Goal: Contribute content: Add original content to the website for others to see

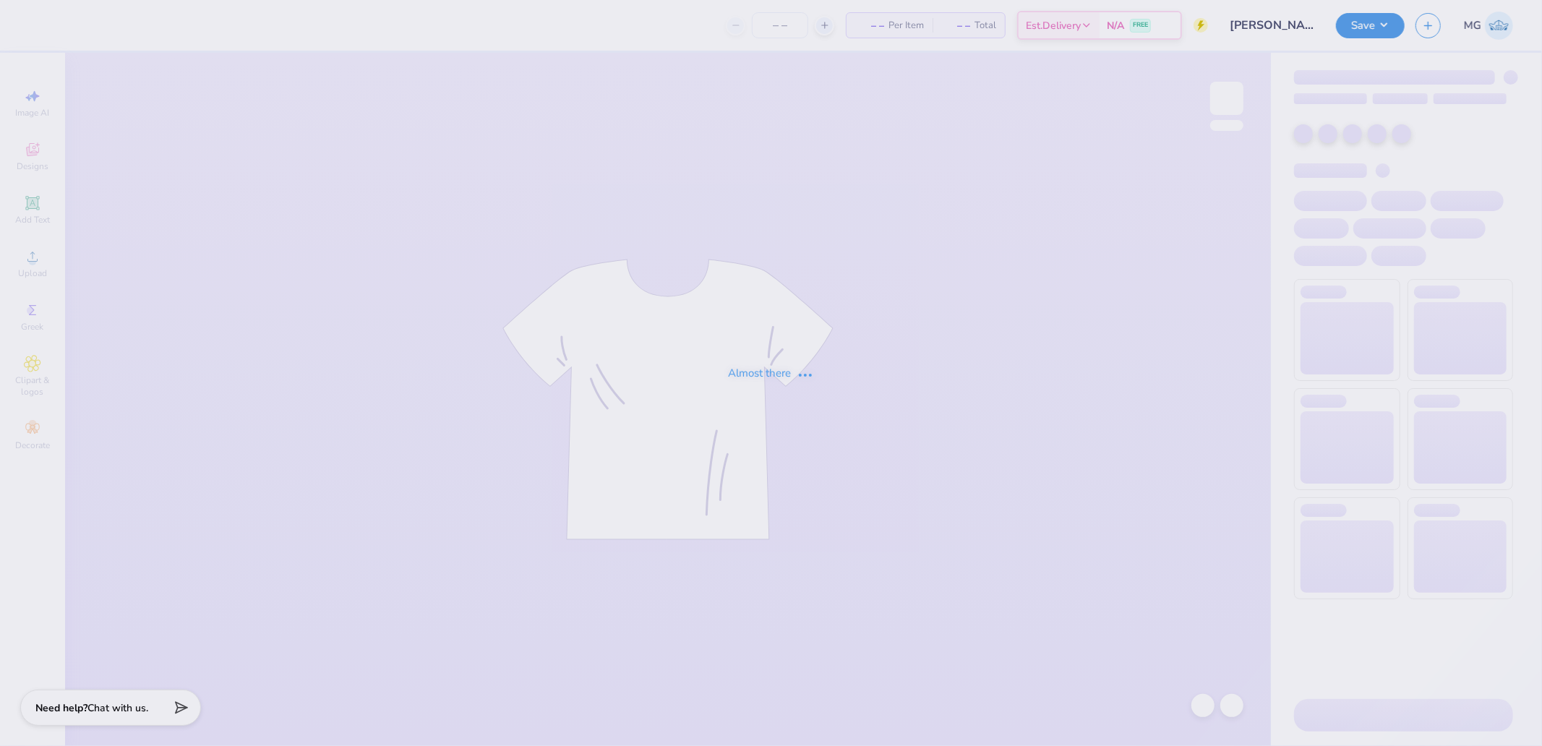
type input "[PERSON_NAME] : [PERSON_NAME][GEOGRAPHIC_DATA]"
type input "1000"
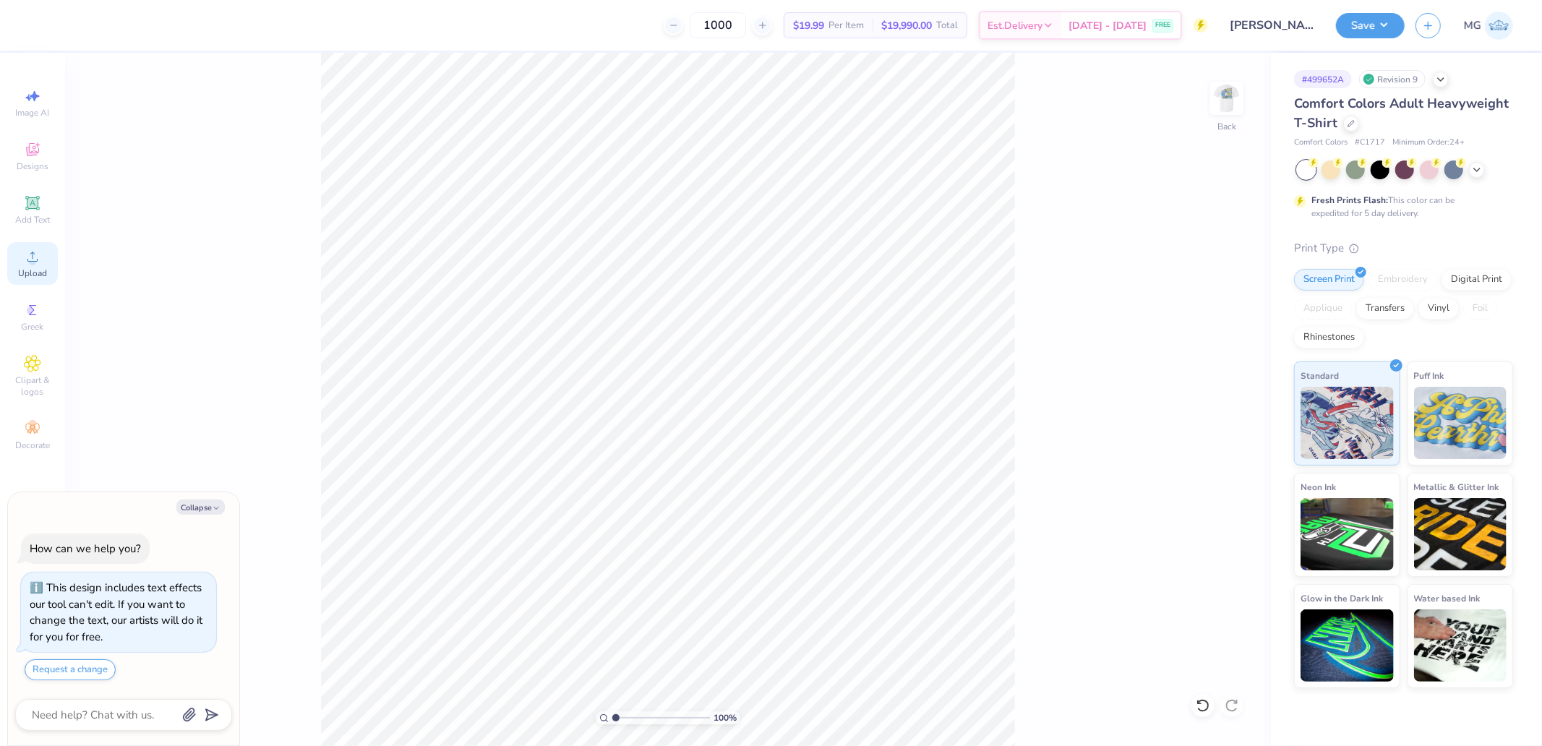
click at [32, 268] on div "Upload" at bounding box center [32, 263] width 51 height 43
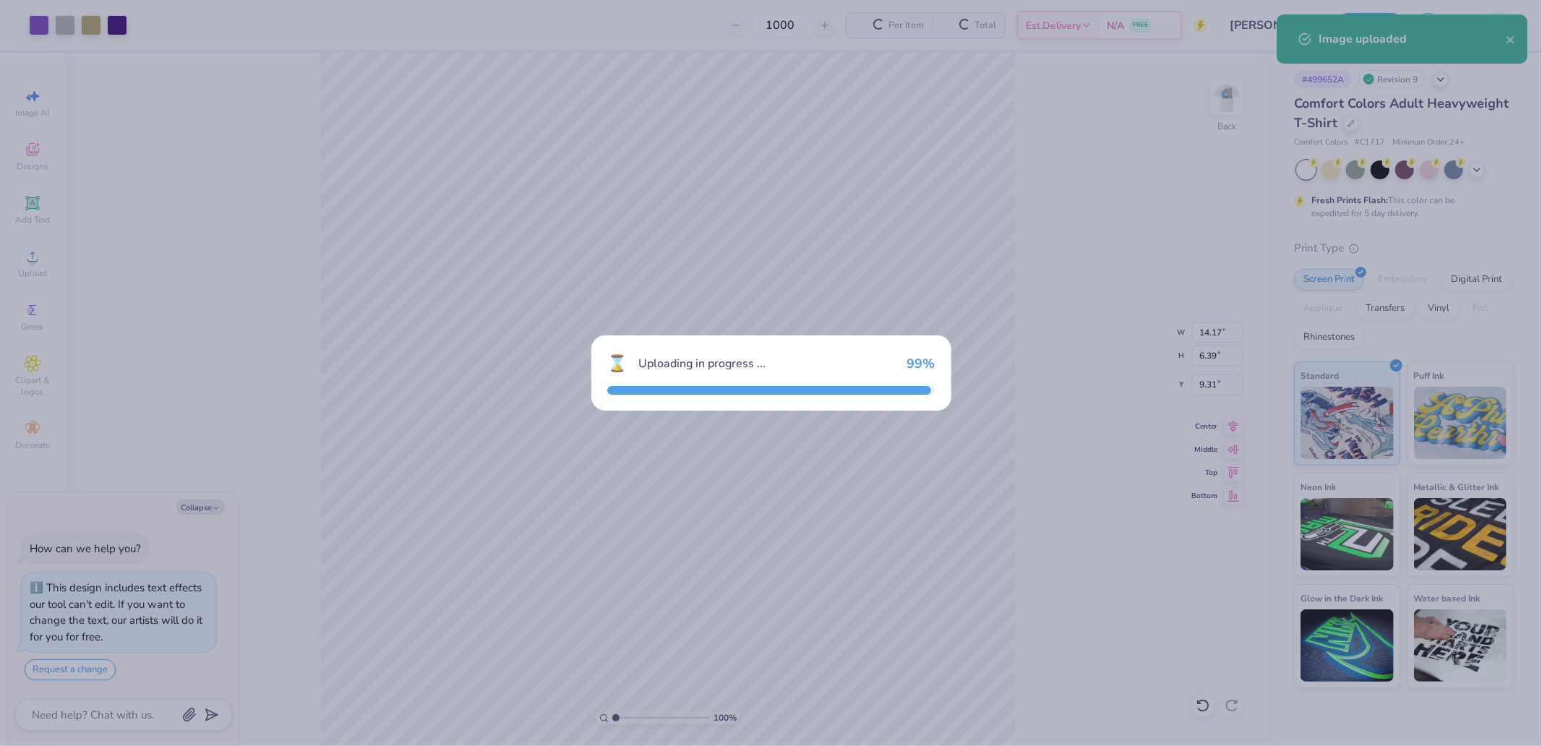
type textarea "x"
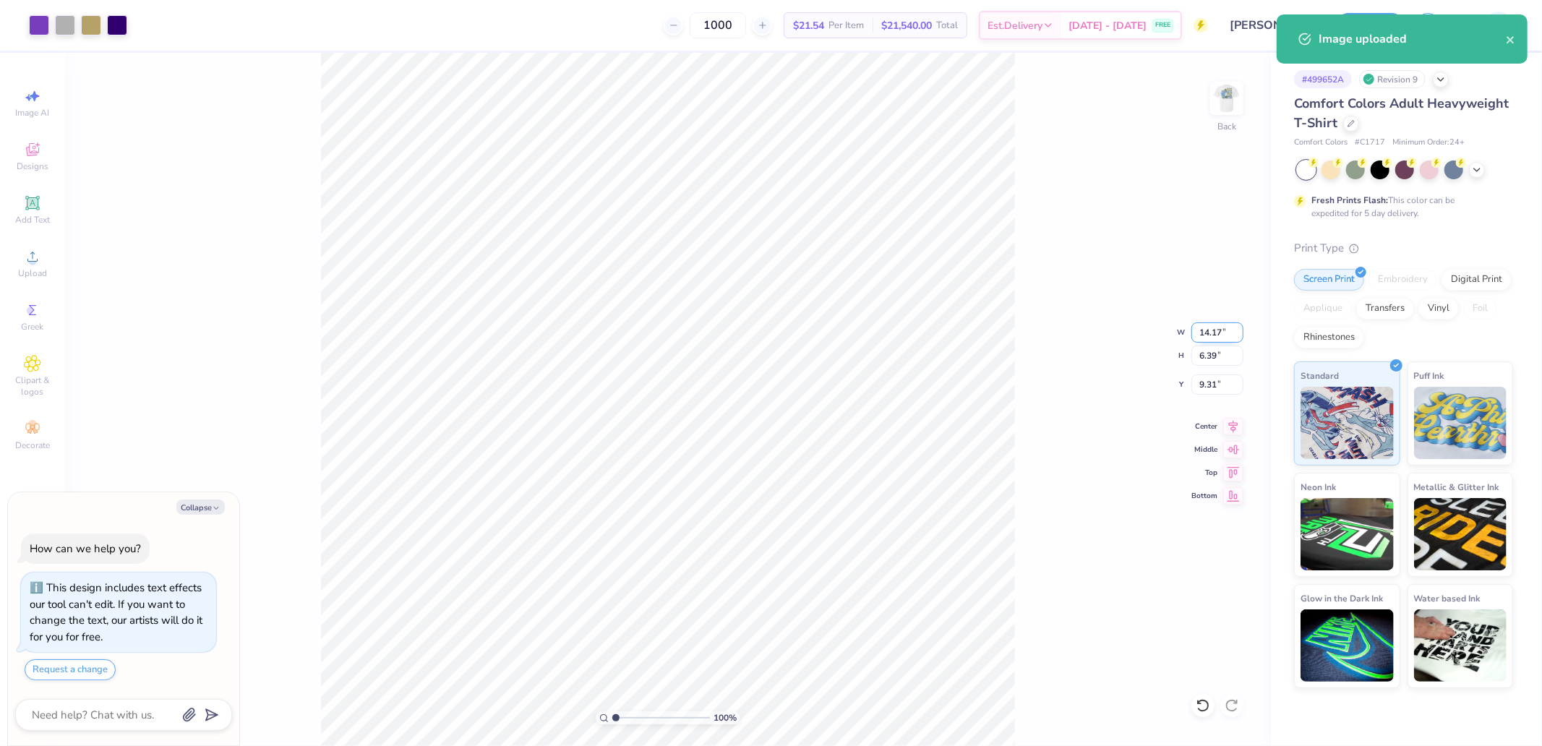
click at [1197, 335] on input "14.17" at bounding box center [1217, 332] width 52 height 20
type input "3.5"
type textarea "x"
type input "3.50"
type input "1.58"
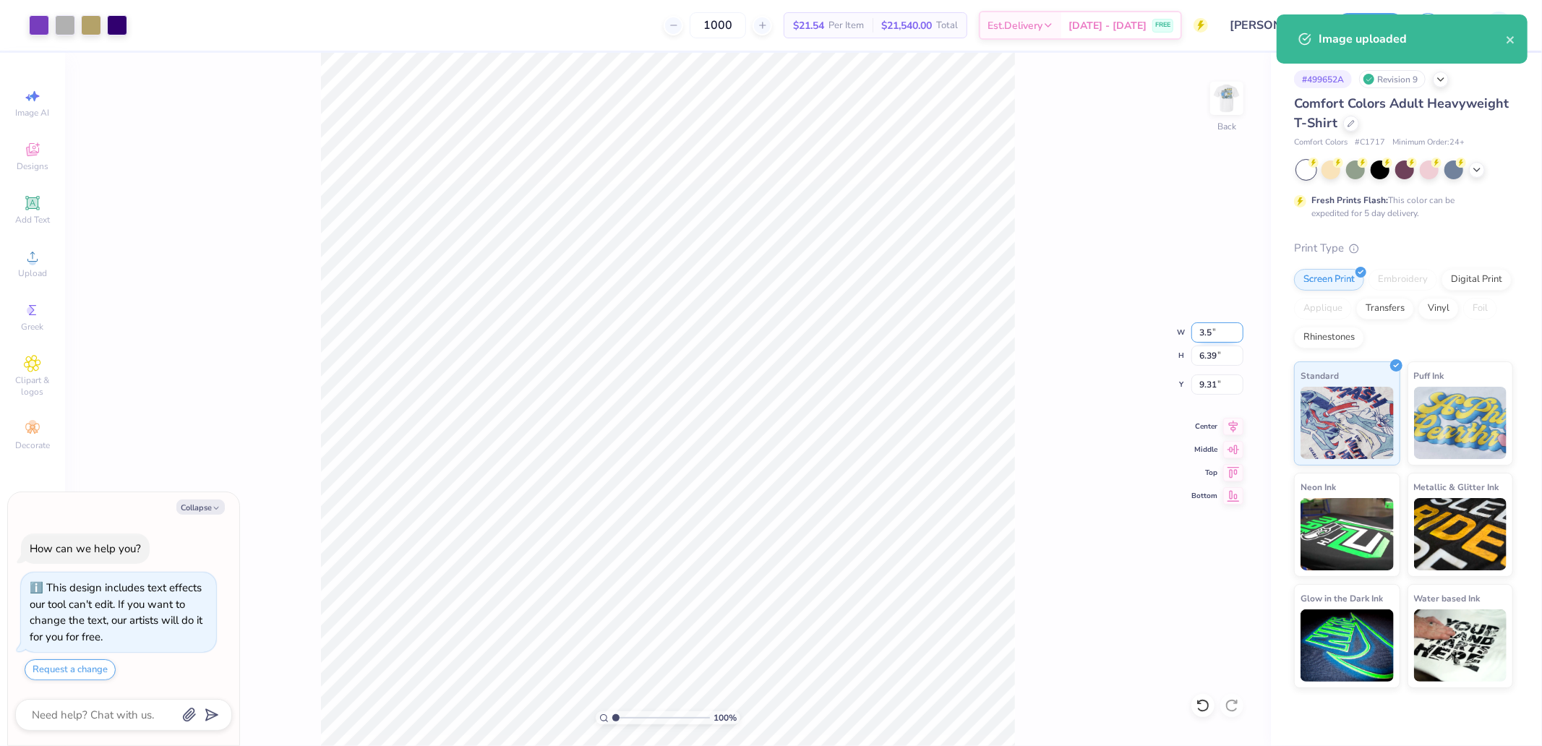
type input "11.71"
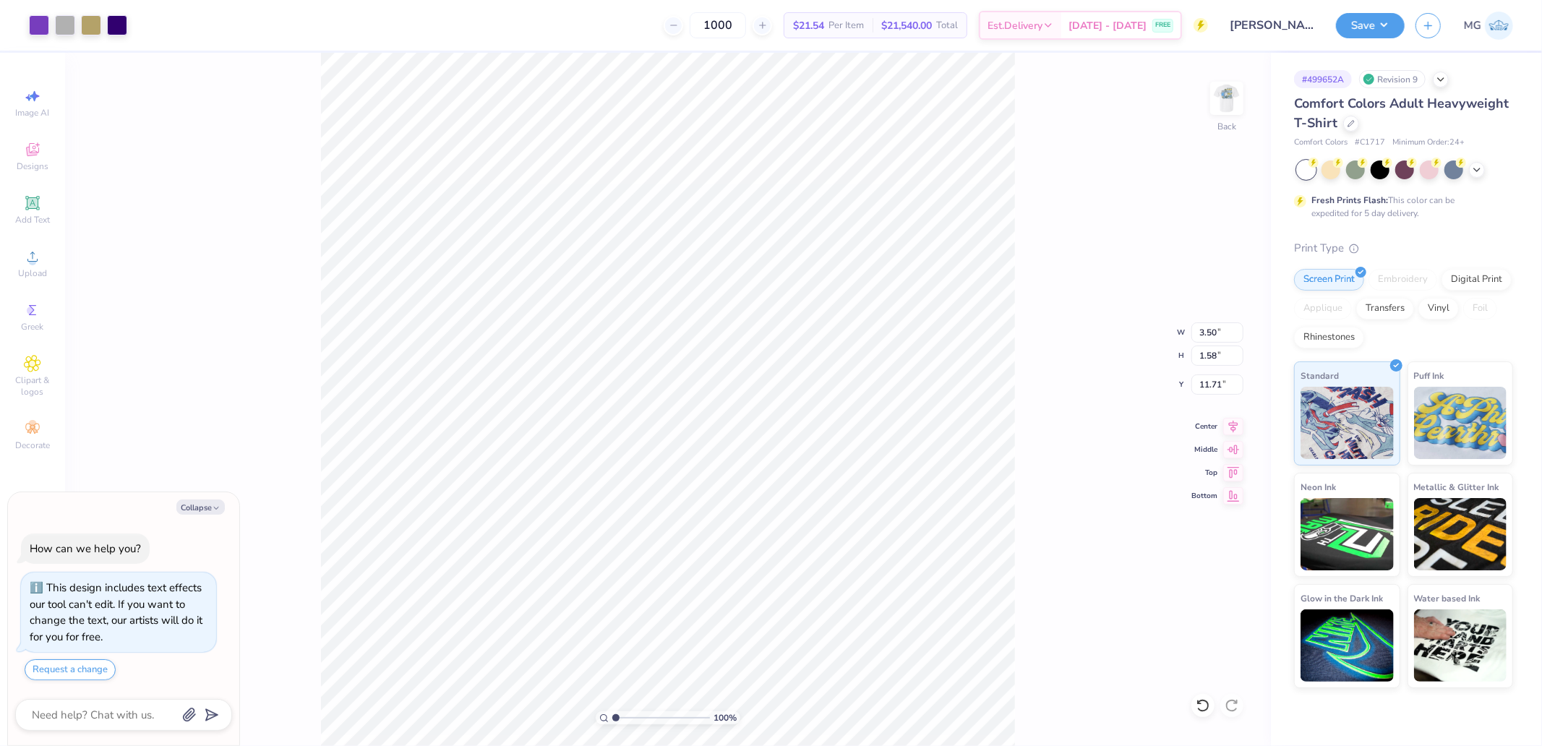
type textarea "x"
type input "3.00"
click at [1030, 285] on div "100 % Back W 3.50 3.50 " H 1.58 1.58 " Y 3.00 3.00 " Center Middle Top Bottom" at bounding box center [668, 399] width 1206 height 693
click at [1225, 103] on img at bounding box center [1227, 98] width 58 height 58
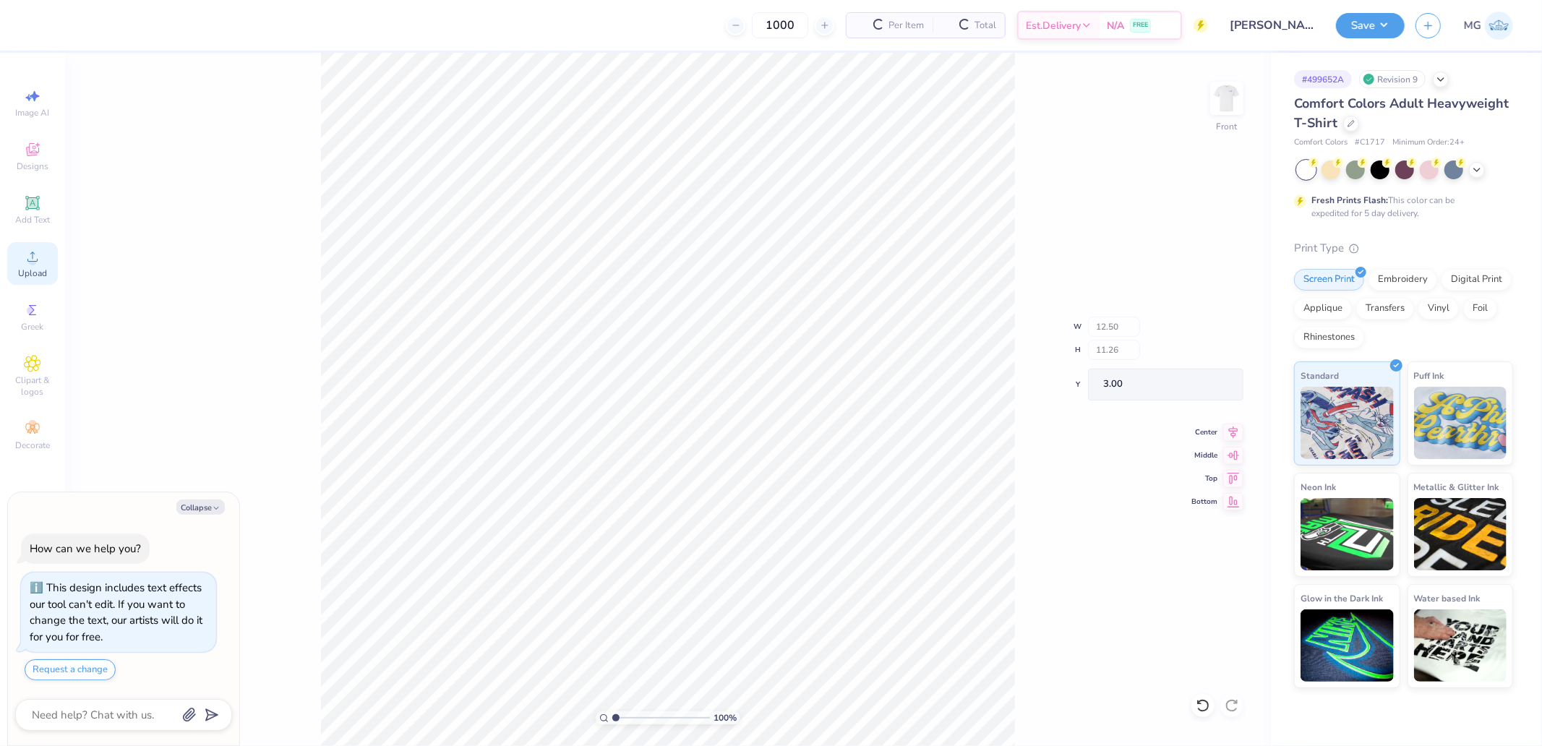
click at [25, 252] on icon at bounding box center [32, 256] width 17 height 17
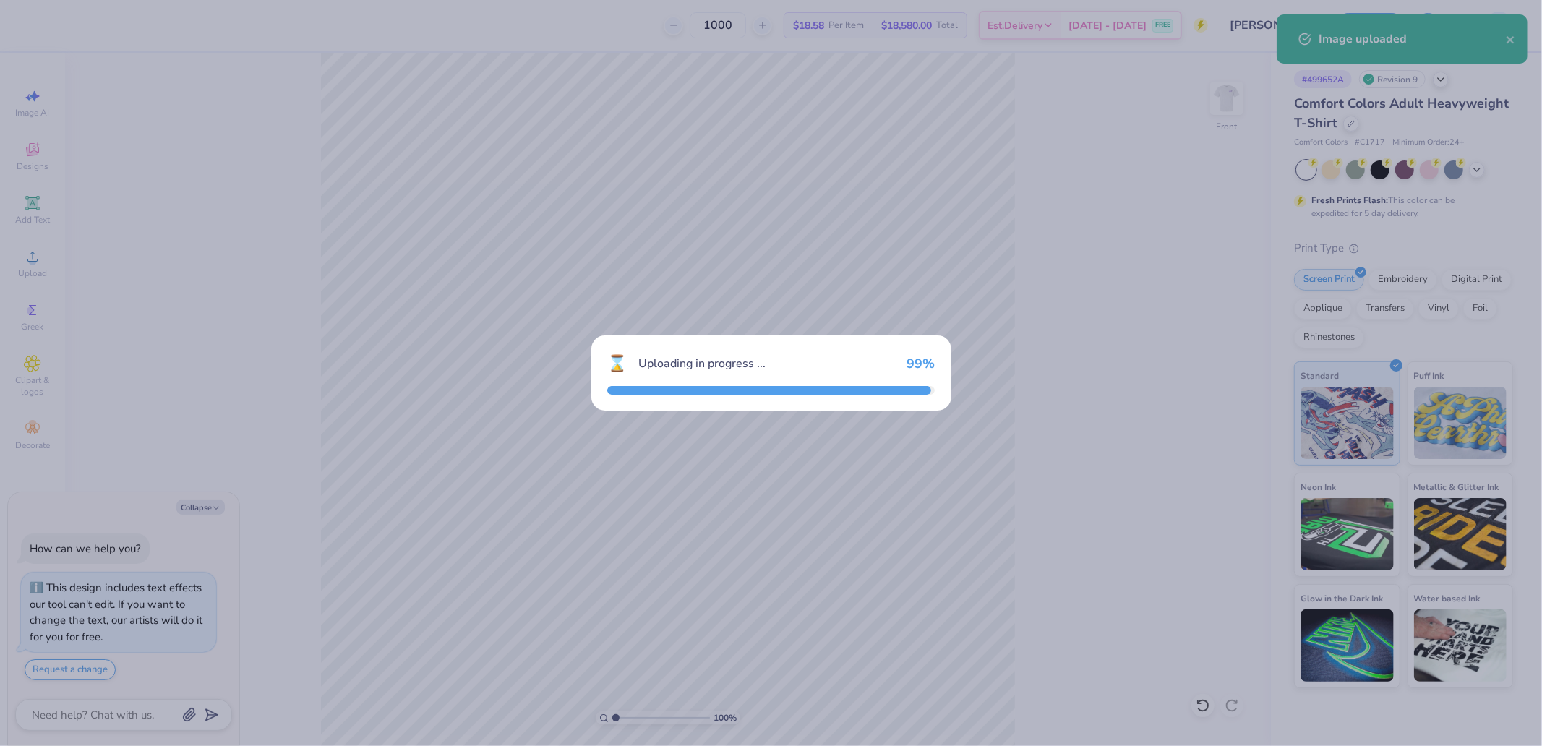
type textarea "x"
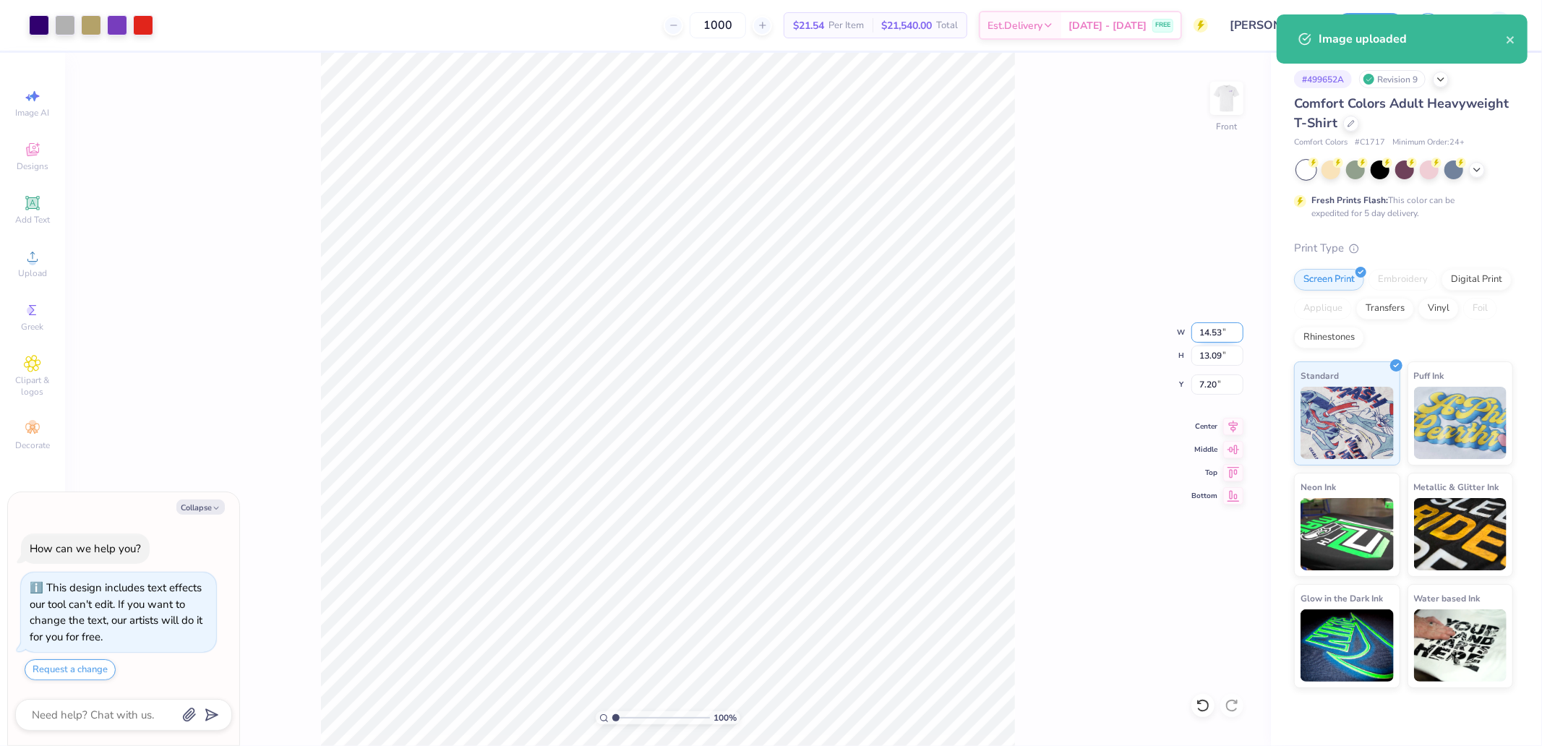
click at [1207, 328] on input "14.53" at bounding box center [1217, 332] width 52 height 20
type input "12.5"
type textarea "x"
type input "12.50"
type input "11.26"
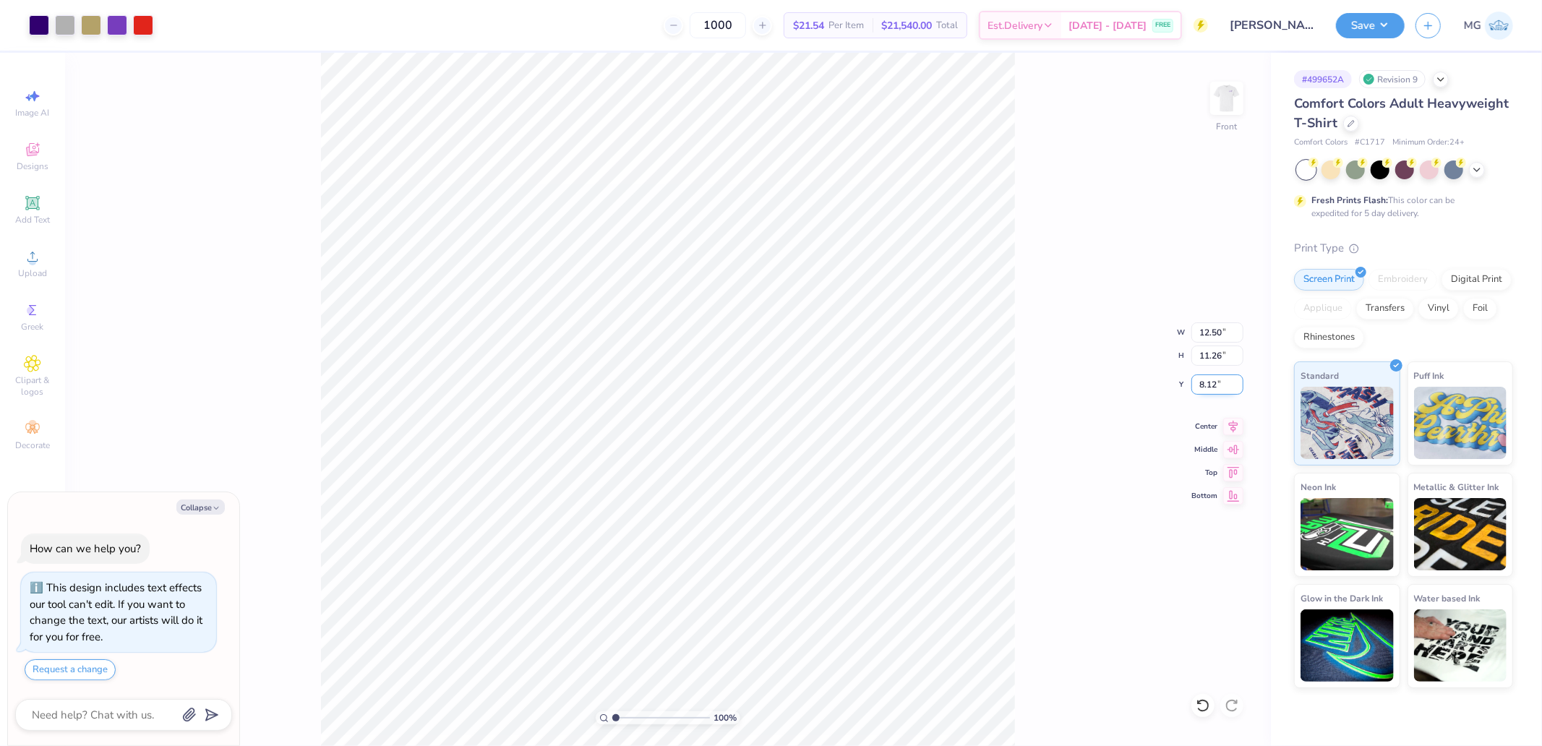
click at [1216, 380] on input "8.12" at bounding box center [1217, 385] width 52 height 20
type input "3"
type textarea "x"
type input "3.00"
click at [1379, 26] on button "Save" at bounding box center [1370, 23] width 69 height 25
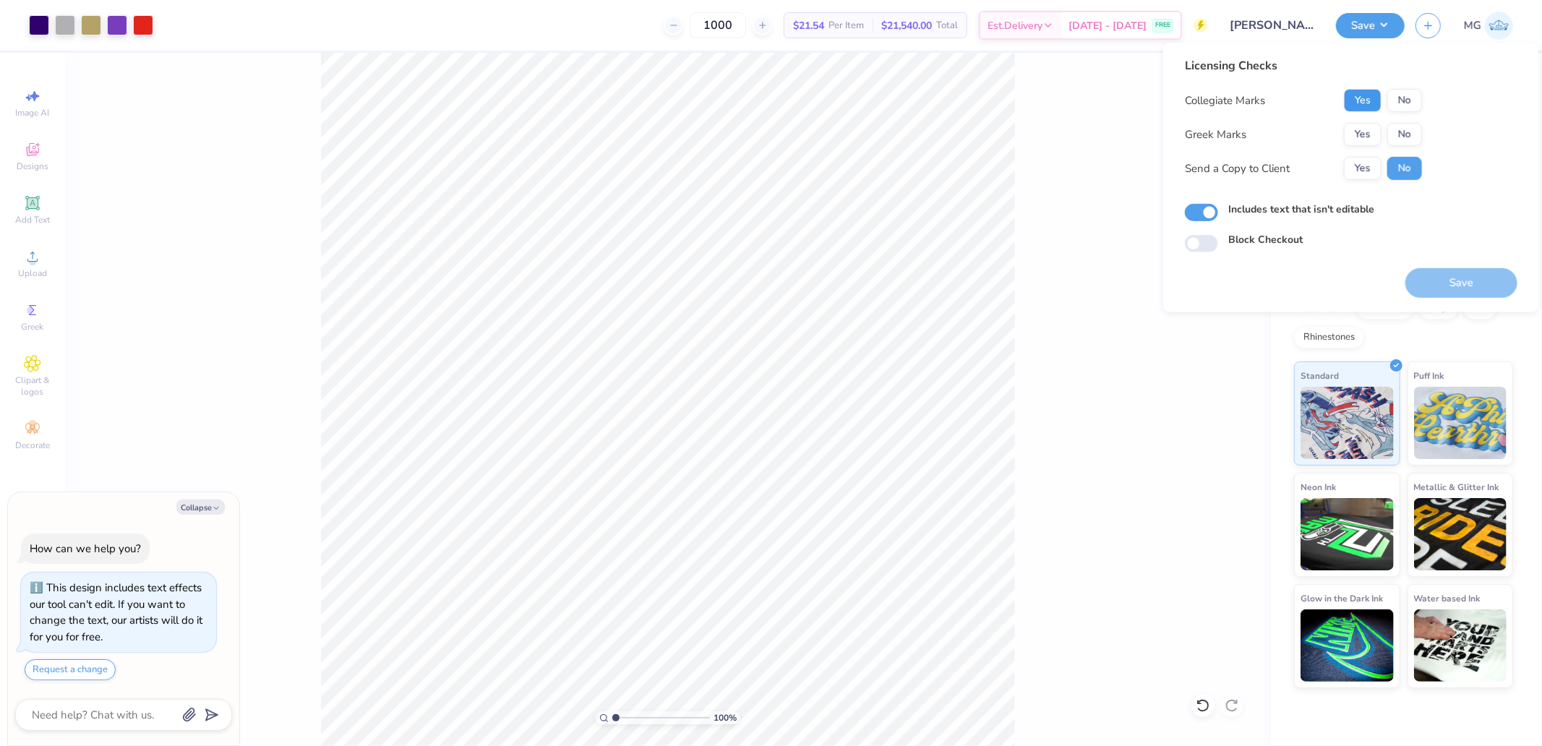
click at [1361, 104] on button "Yes" at bounding box center [1363, 100] width 38 height 23
click at [1366, 137] on button "Yes" at bounding box center [1363, 134] width 38 height 23
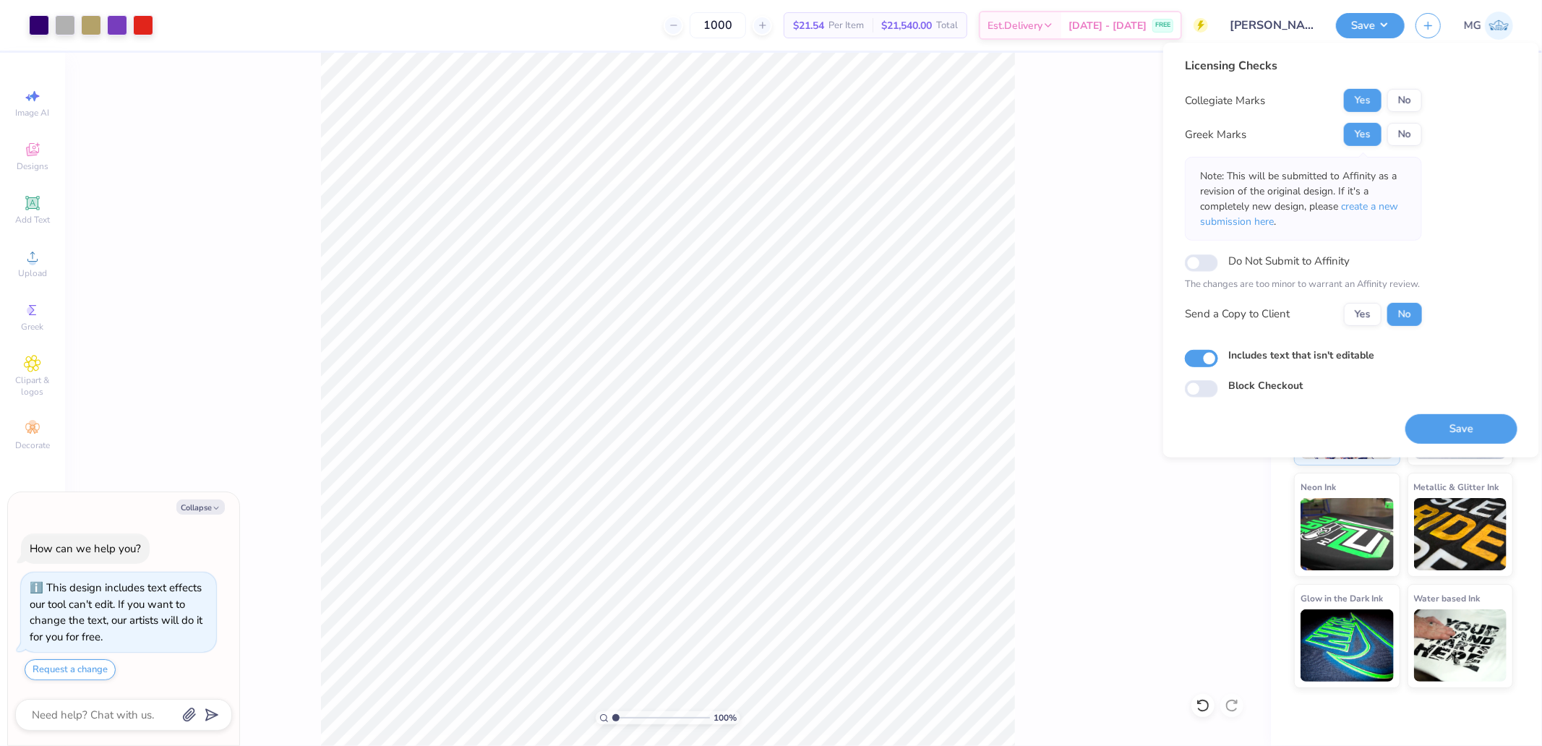
drag, startPoint x: 1455, startPoint y: 424, endPoint x: 1429, endPoint y: 437, distance: 29.1
click at [1454, 428] on button "Save" at bounding box center [1461, 429] width 112 height 30
type textarea "x"
